Goal: Task Accomplishment & Management: Complete application form

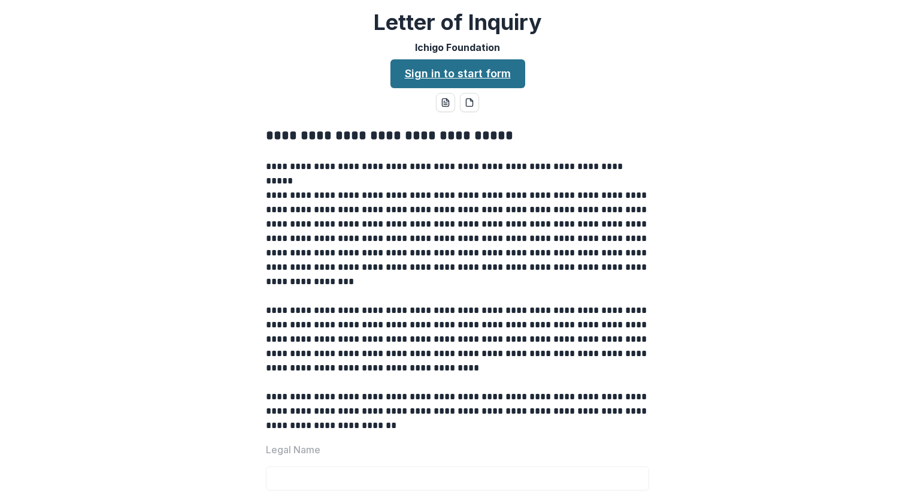
click at [494, 75] on link "Sign in to start form" at bounding box center [458, 73] width 135 height 29
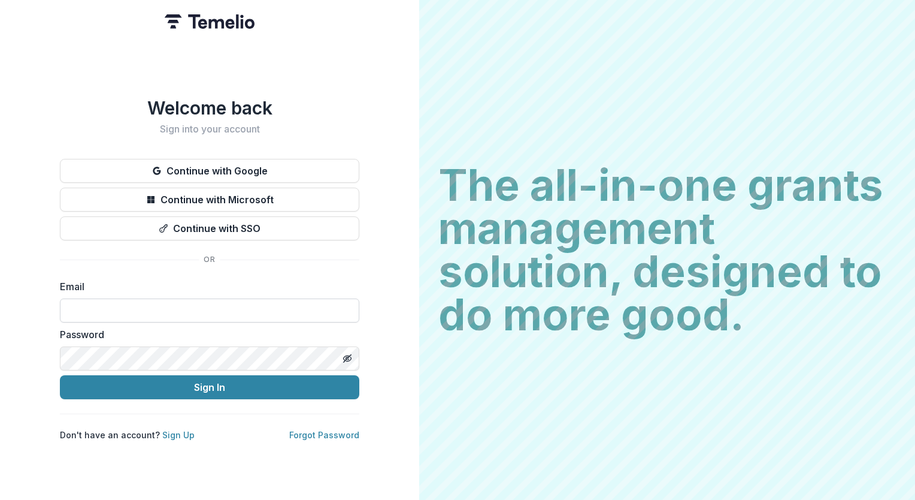
click at [163, 308] on input at bounding box center [209, 310] width 299 height 24
type input "**********"
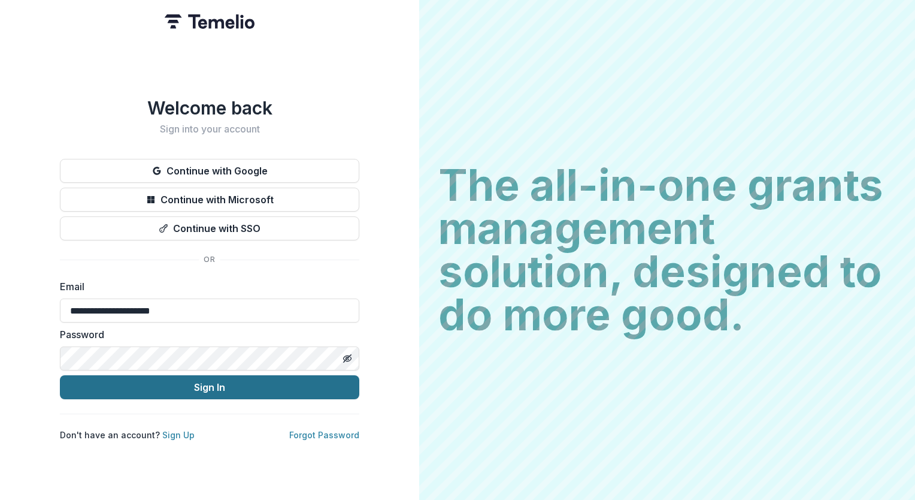
click at [228, 382] on button "Sign In" at bounding box center [209, 387] width 299 height 24
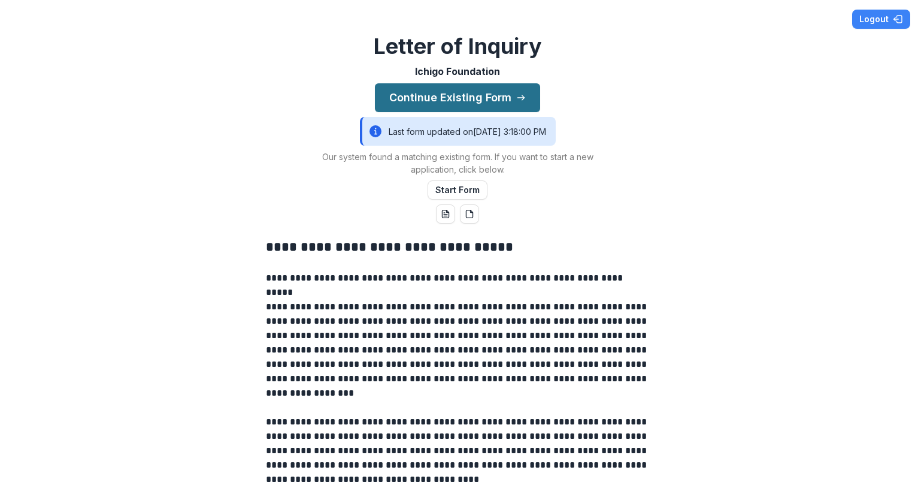
click at [426, 91] on button "Continue Existing Form" at bounding box center [457, 97] width 165 height 29
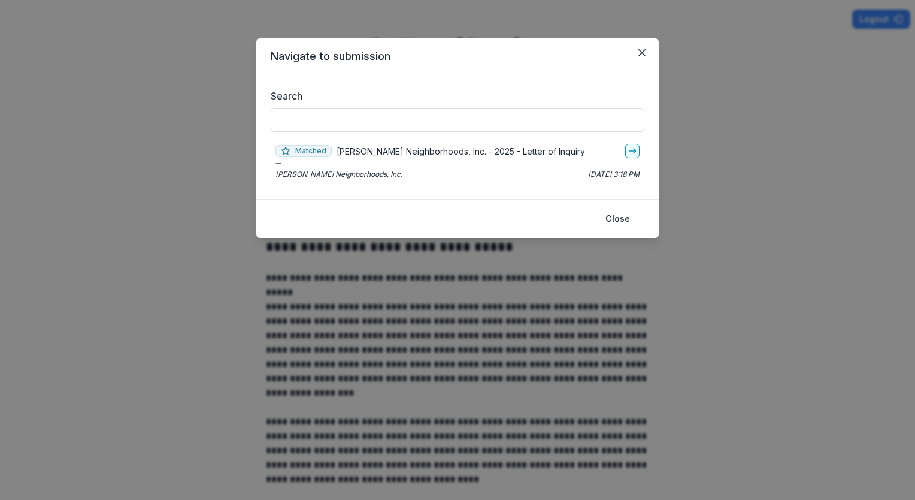
click at [393, 152] on p "[PERSON_NAME] Neighborhoods, Inc. - 2025 - Letter of Inquiry" at bounding box center [461, 151] width 249 height 13
click at [634, 155] on icon "go-to" at bounding box center [633, 151] width 10 height 10
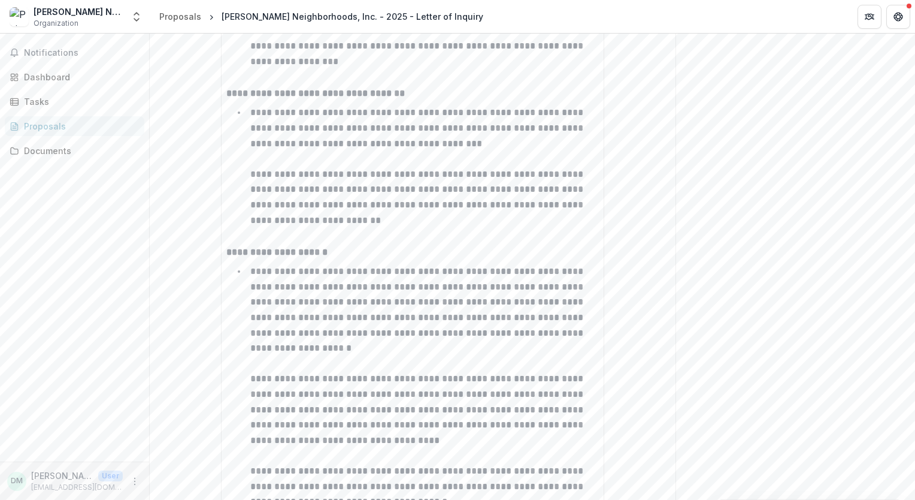
scroll to position [1737, 0]
